Goal: Navigation & Orientation: Find specific page/section

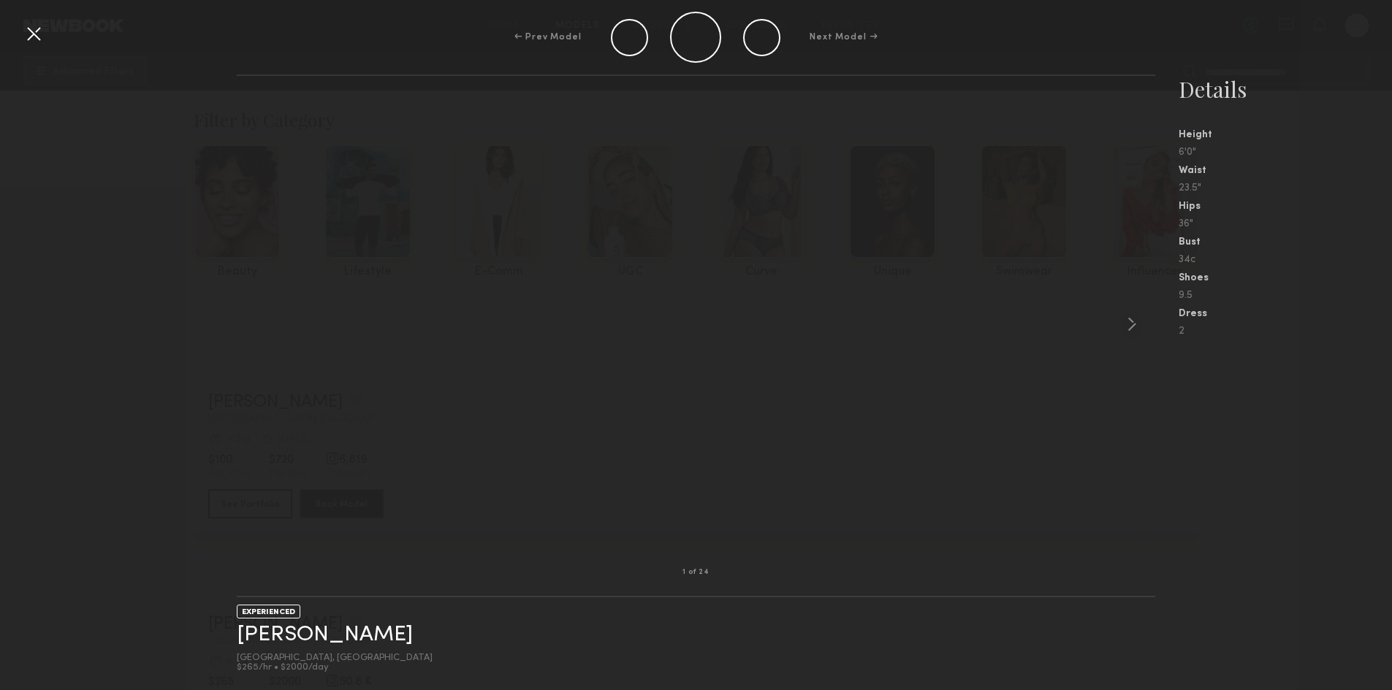
scroll to position [511, 0]
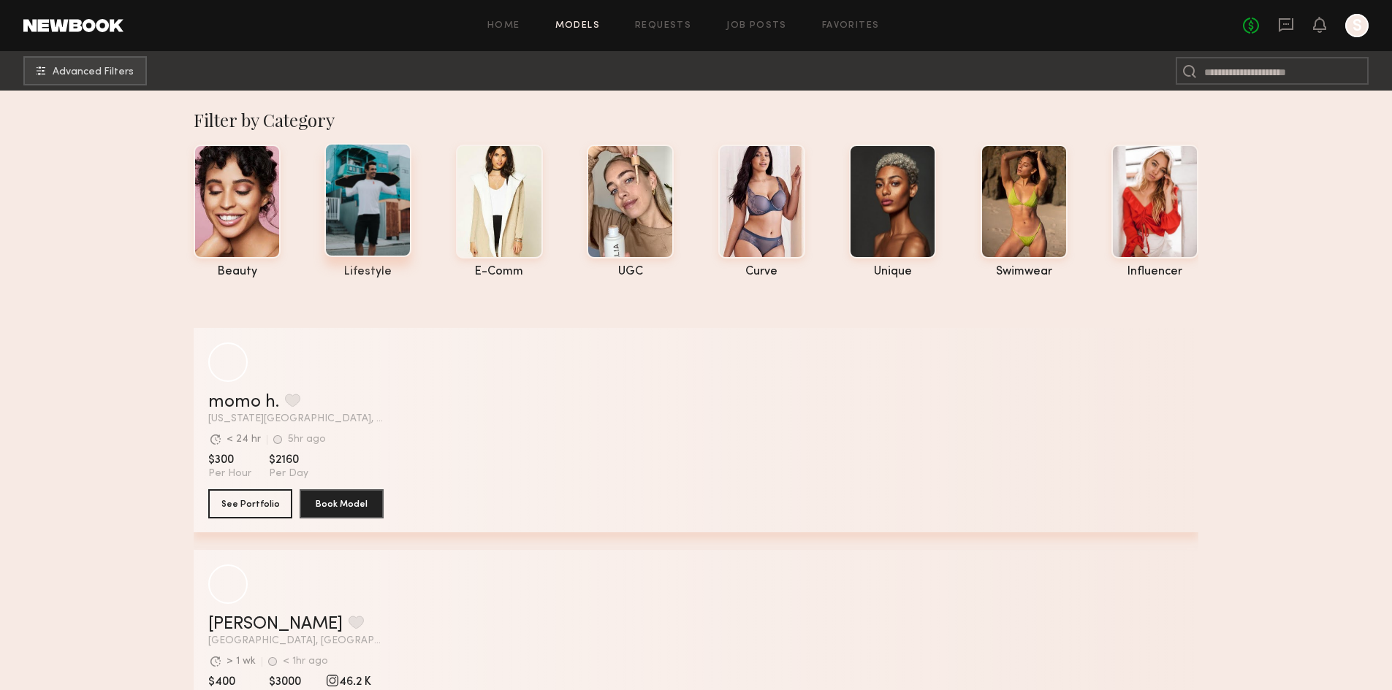
click at [349, 189] on div at bounding box center [367, 200] width 87 height 114
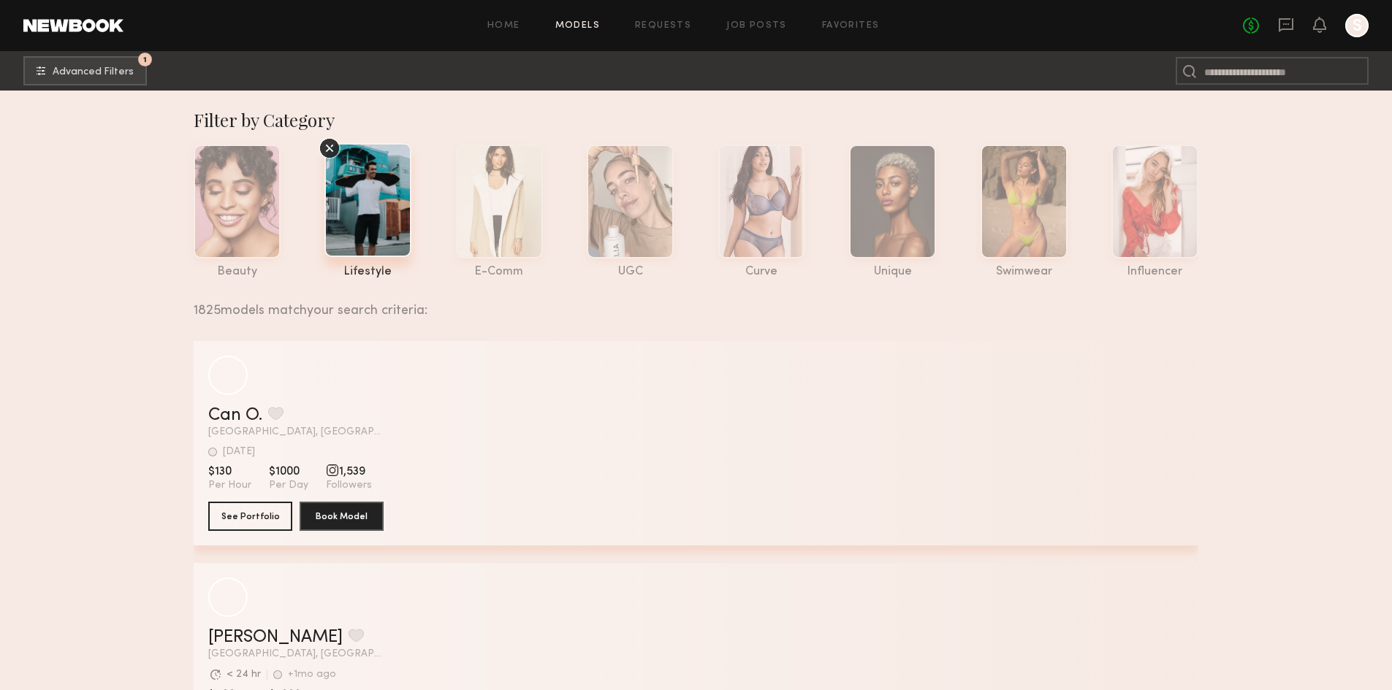
click at [334, 153] on icon at bounding box center [330, 148] width 22 height 22
